Goal: Task Accomplishment & Management: Use online tool/utility

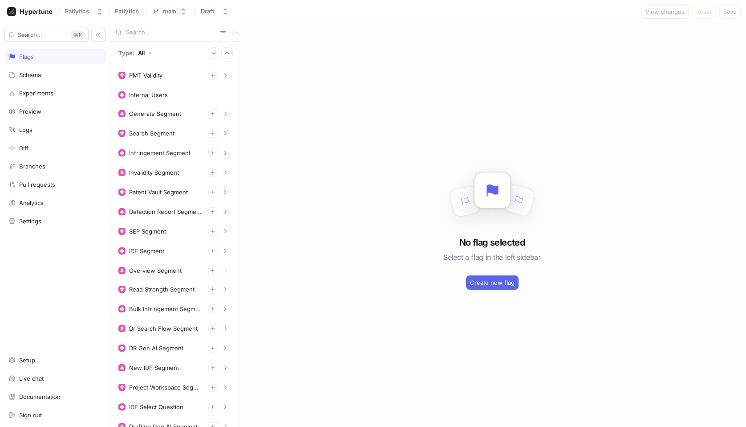
click at [177, 34] on input "text" at bounding box center [171, 32] width 90 height 9
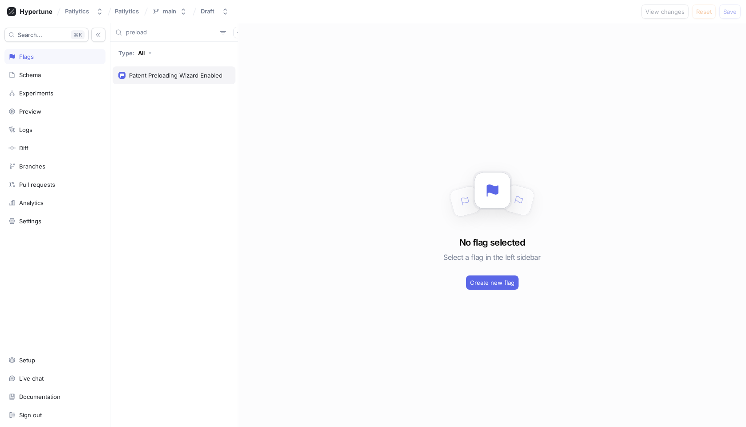
type input "preload"
click at [173, 78] on div "Patent Preloading Wizard Enabled" at bounding box center [175, 75] width 93 height 7
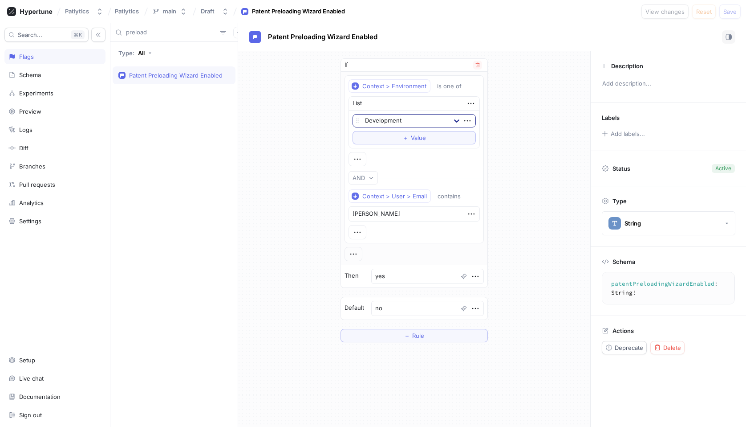
click at [455, 123] on icon at bounding box center [456, 120] width 9 height 9
click at [532, 123] on div "If Context > Environment is one of List Development To pick up a draggable item…" at bounding box center [414, 200] width 352 height 298
click at [358, 235] on icon "button" at bounding box center [358, 232] width 10 height 10
click at [382, 265] on div "| | OR" at bounding box center [396, 263] width 76 height 15
type textarea "x"
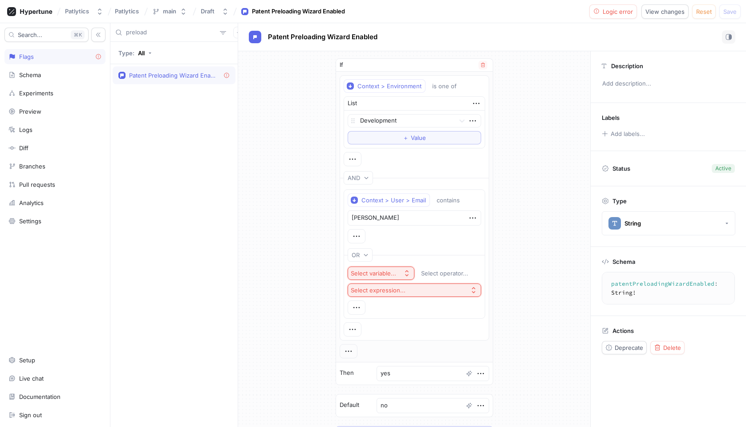
click at [395, 272] on div "Select variable..." at bounding box center [373, 273] width 45 height 8
click at [384, 270] on div "Select variable..." at bounding box center [373, 273] width 45 height 8
type input "email"
click at [412, 306] on span "Context > User > Email" at bounding box center [405, 305] width 82 height 8
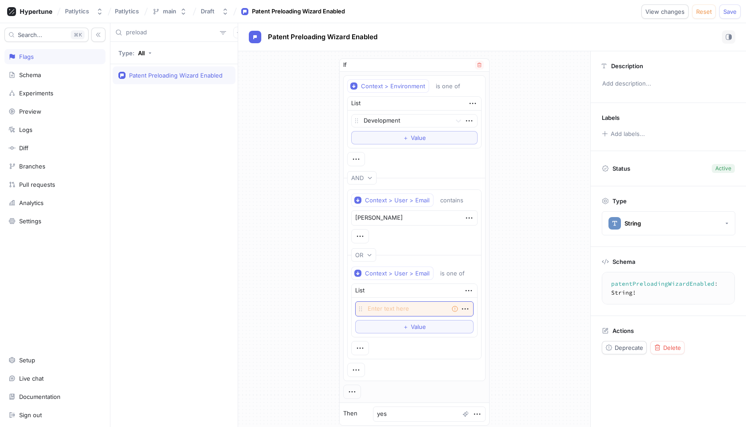
click at [411, 307] on textarea at bounding box center [414, 308] width 118 height 15
type textarea "x"
type textarea "da"
type textarea "x"
type textarea "[PERSON_NAME]"
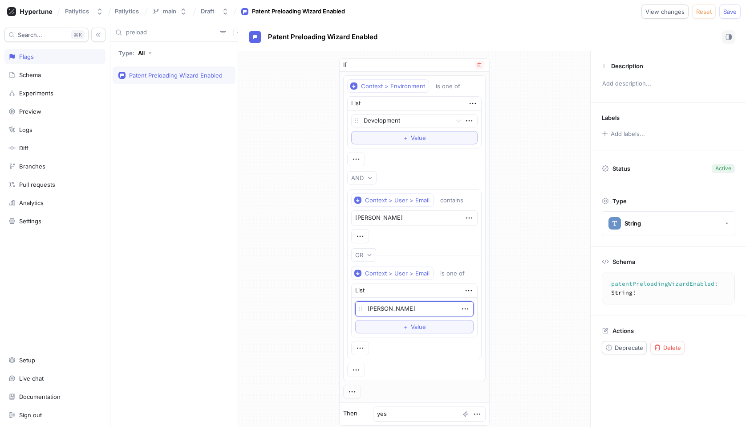
type textarea "x"
type textarea "[PERSON_NAME]"
type textarea "x"
type textarea "danie"
type textarea "x"
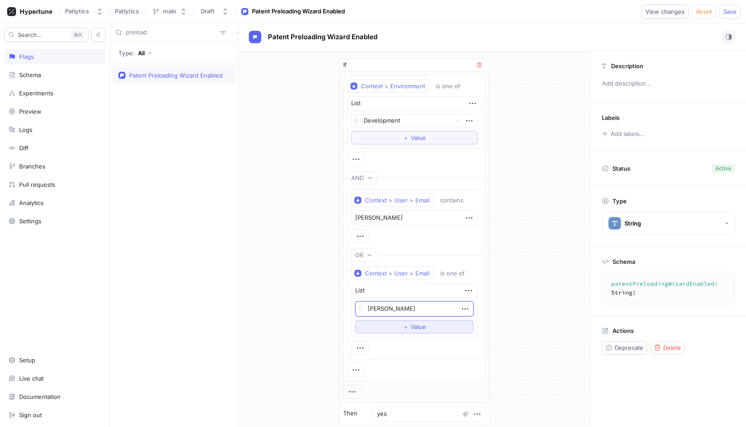
type textarea "[PERSON_NAME]"
click at [428, 323] on button "＋ Value" at bounding box center [414, 326] width 118 height 13
type textarea "x"
type textarea "mar"
click at [430, 327] on textarea "mar" at bounding box center [414, 325] width 118 height 15
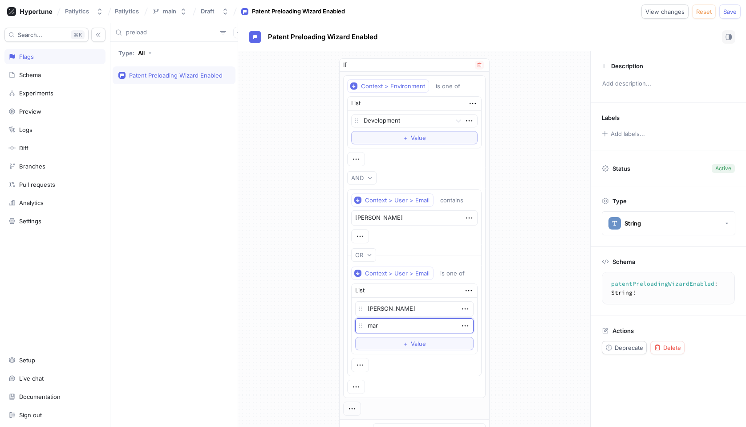
type textarea "x"
type textarea "mars"
type textarea "x"
type textarea "[PERSON_NAME]"
type textarea "x"
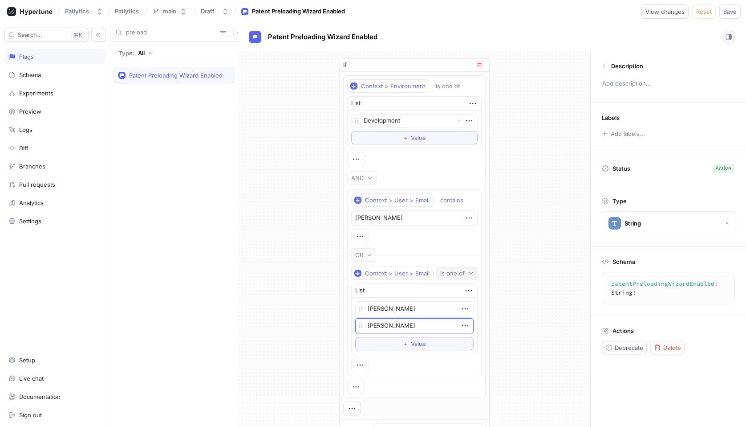
click at [457, 272] on div "is one of" at bounding box center [452, 273] width 24 height 8
type textarea "[PERSON_NAME]"
click at [480, 212] on div "starts with" at bounding box center [488, 211] width 93 height 8
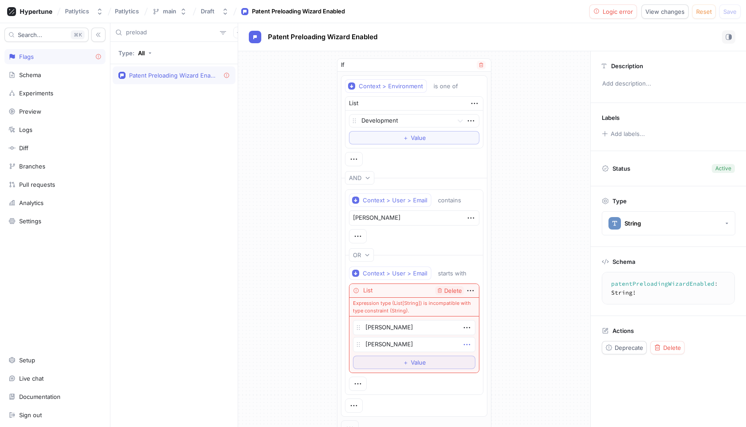
click at [468, 346] on icon "button" at bounding box center [467, 344] width 10 height 10
click at [507, 365] on div "Delete" at bounding box center [502, 360] width 76 height 15
click at [450, 290] on span "Delete" at bounding box center [453, 291] width 18 height 6
type textarea "x"
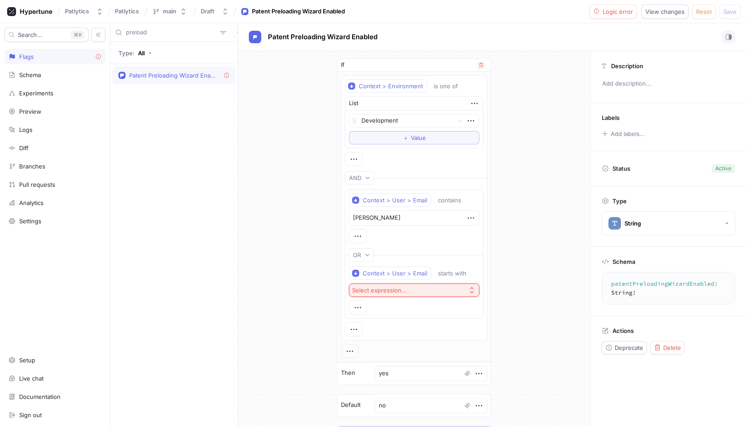
click at [435, 290] on button "Select expression..." at bounding box center [414, 289] width 130 height 13
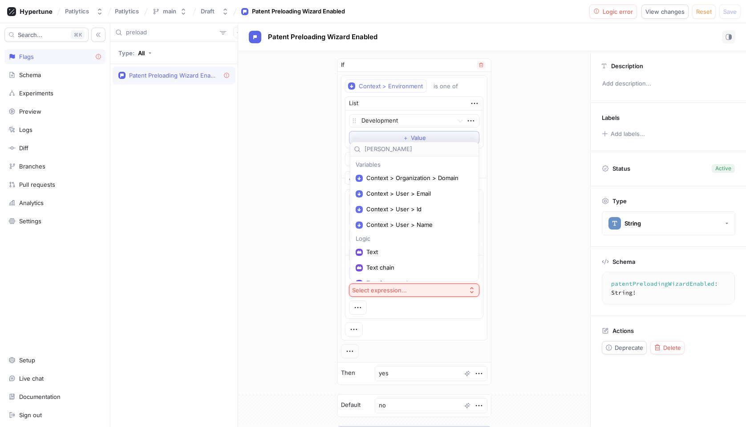
type input "[PERSON_NAME]"
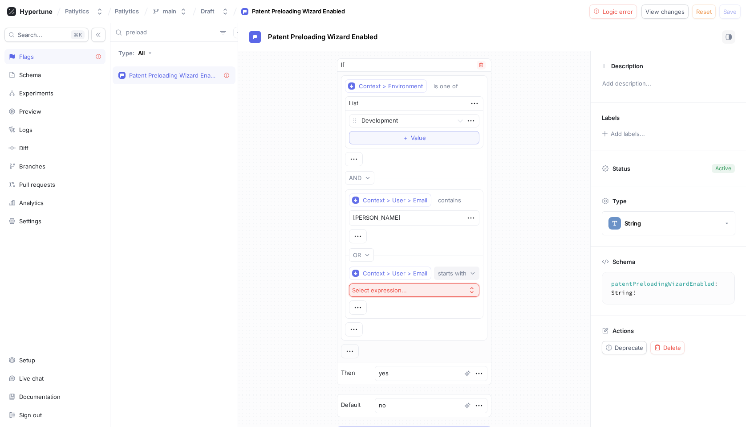
click at [466, 272] on div "starts with" at bounding box center [454, 273] width 32 height 8
click at [455, 239] on span "contains" at bounding box center [450, 240] width 23 height 8
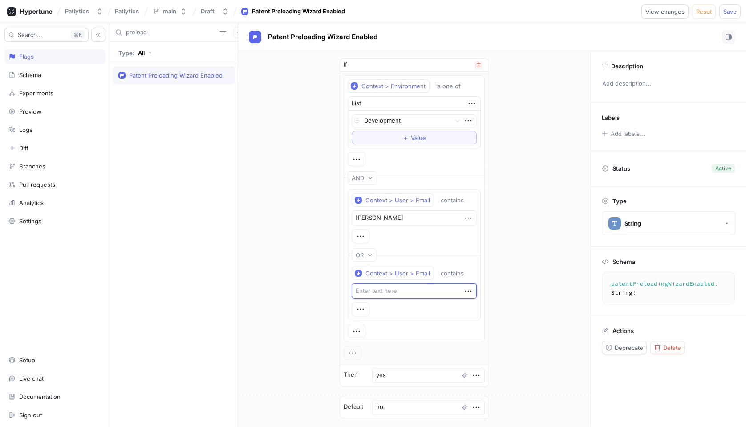
type textarea "x"
type textarea "da"
type textarea "x"
type textarea "[PERSON_NAME]"
type textarea "x"
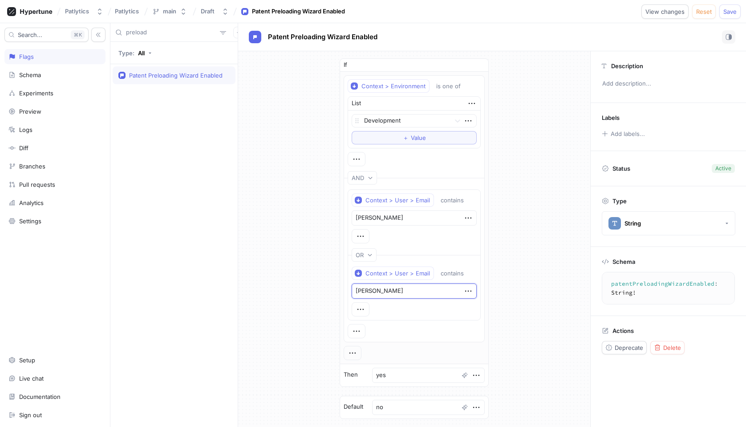
type textarea "[PERSON_NAME]"
click at [539, 301] on div "If Context > Environment is one of List Development To pick up a draggable item…" at bounding box center [414, 249] width 352 height 397
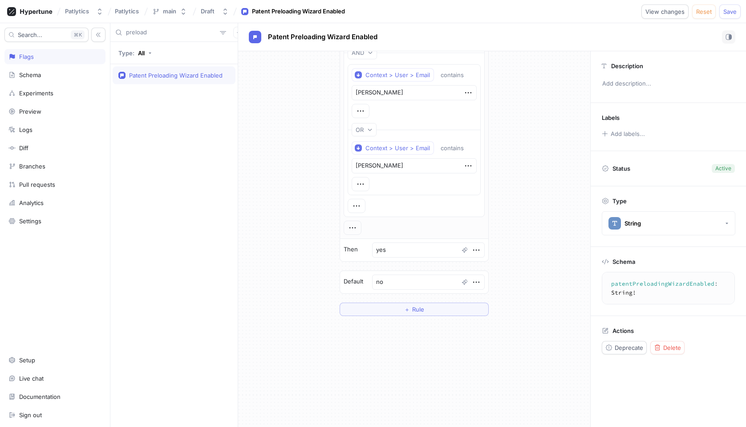
scroll to position [149, 0]
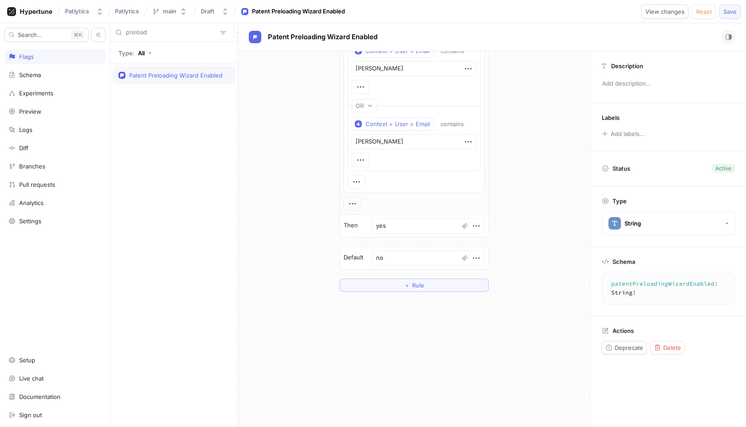
click at [729, 12] on span "Save" at bounding box center [730, 11] width 13 height 5
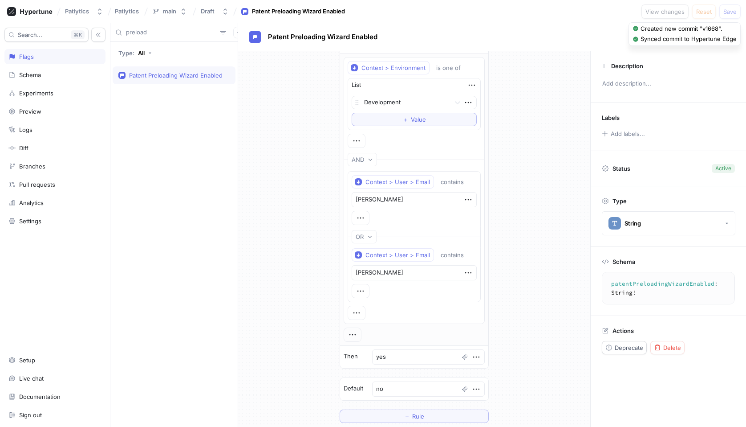
scroll to position [0, 0]
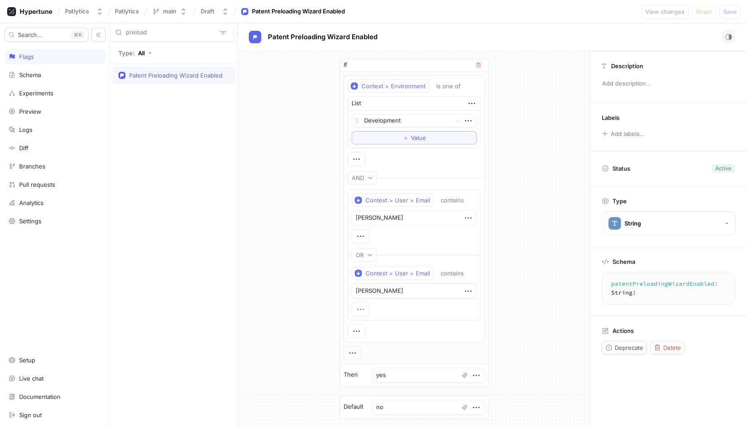
click at [362, 308] on icon "button" at bounding box center [361, 309] width 10 height 10
click at [386, 355] on p "Delete" at bounding box center [379, 355] width 18 height 9
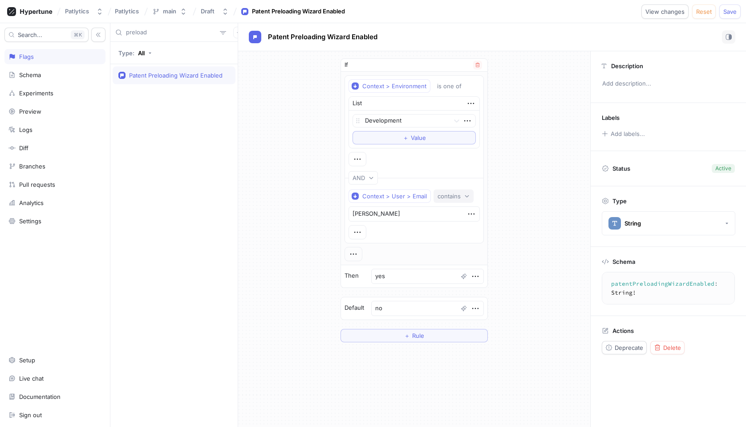
click at [456, 196] on div "contains" at bounding box center [449, 196] width 23 height 8
click at [471, 247] on span "is not one of" at bounding box center [458, 244] width 35 height 8
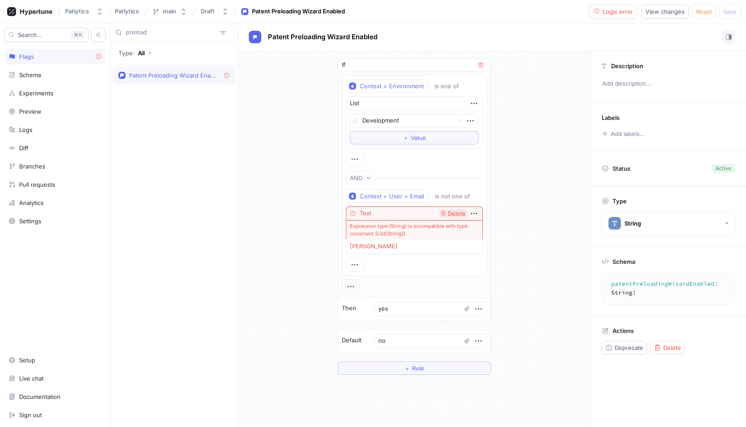
click at [449, 215] on span "Delete" at bounding box center [457, 214] width 18 height 6
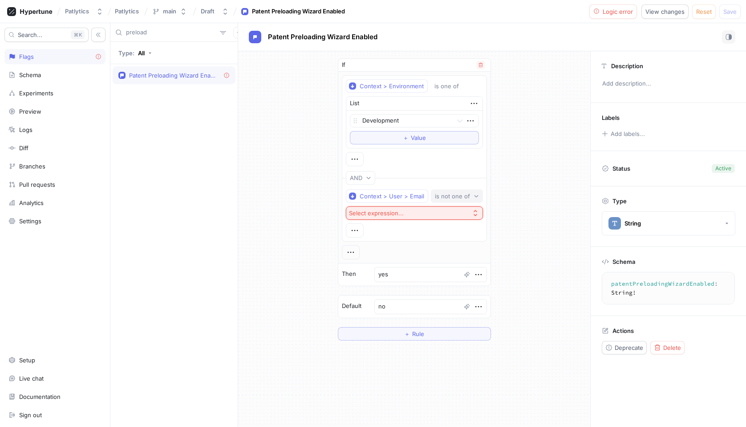
click at [454, 199] on div "is not one of" at bounding box center [452, 196] width 35 height 8
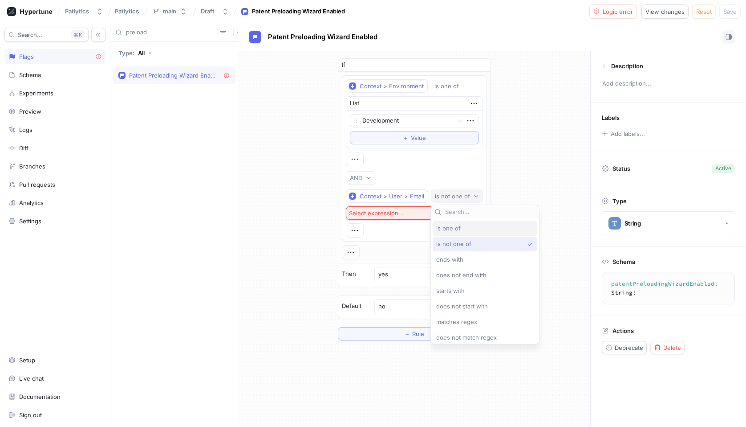
click at [466, 229] on div "is one of" at bounding box center [482, 228] width 93 height 8
type textarea "x"
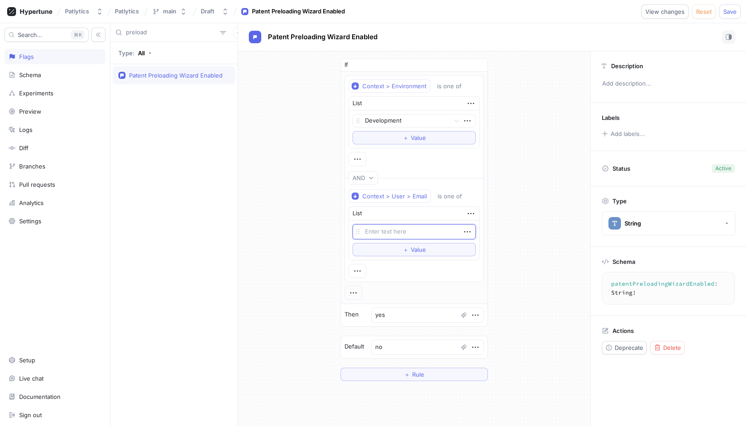
type textarea "[PERSON_NAME][EMAIL_ADDRESS][DOMAIN_NAME]"
click at [397, 233] on textarea "[PERSON_NAME][EMAIL_ADDRESS][DOMAIN_NAME]" at bounding box center [414, 231] width 123 height 15
type textarea "x"
type textarea "[PERSON_NAME][EMAIL_ADDRESS][DOMAIN_NAME]"
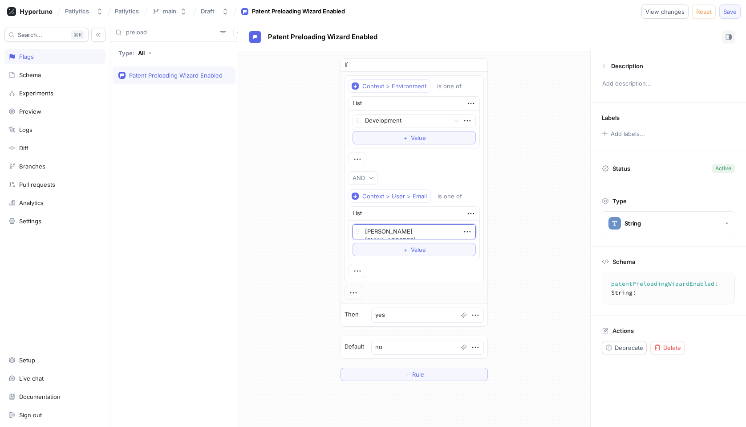
type textarea "x"
type textarea "[PERSON_NAME][EMAIL_ADDRESS][DOMAIN_NAME]"
click at [731, 12] on span "Save" at bounding box center [730, 11] width 13 height 5
click at [404, 232] on textarea "[PERSON_NAME][EMAIL_ADDRESS][DOMAIN_NAME]" at bounding box center [414, 231] width 123 height 15
type textarea "x"
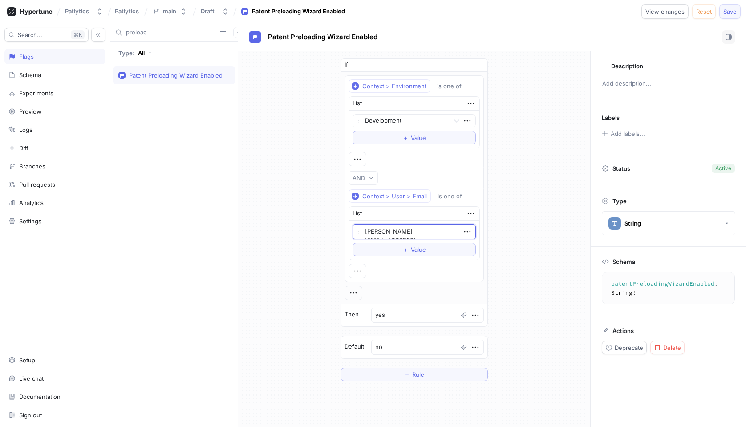
type textarea "[PERSON_NAME][EMAIL_ADDRESS][DOMAIN_NAME]"
click at [728, 11] on span "Save" at bounding box center [730, 11] width 13 height 5
type textarea "x"
